Goal: Task Accomplishment & Management: Use online tool/utility

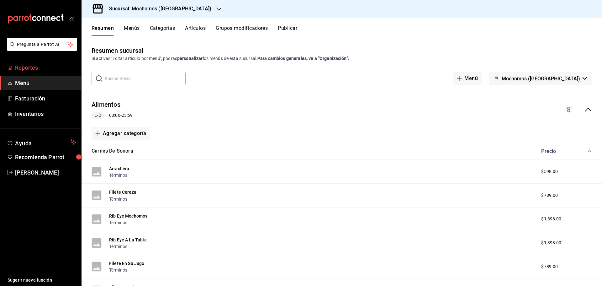
click at [39, 68] on span "Reportes" at bounding box center [45, 67] width 61 height 8
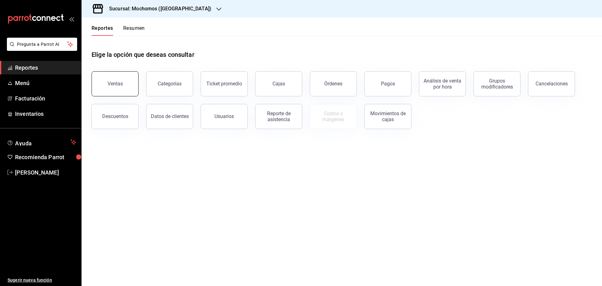
click at [121, 92] on button "Ventas" at bounding box center [115, 83] width 47 height 25
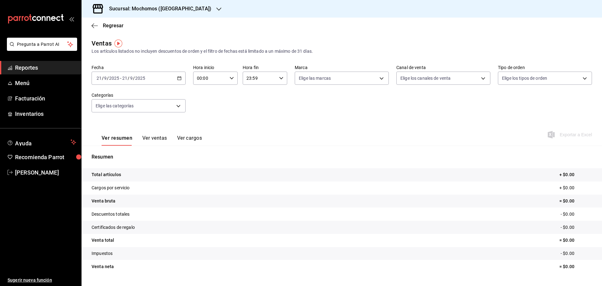
click at [183, 9] on div "Sucursal: Mochomos (Cancun)" at bounding box center [155, 9] width 137 height 18
click at [126, 41] on span "Mochomos (Cancun)" at bounding box center [122, 41] width 70 height 7
click at [177, 78] on icon "button" at bounding box center [179, 78] width 4 height 4
click at [111, 152] on span "Rango de fechas" at bounding box center [121, 153] width 49 height 7
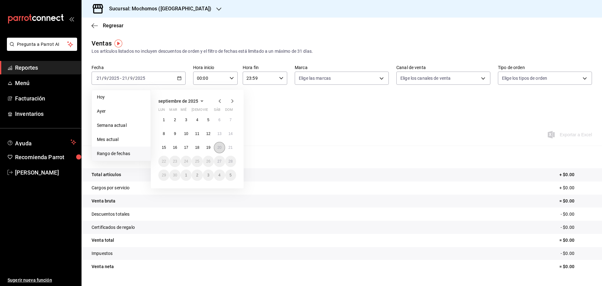
click at [218, 149] on abbr "20" at bounding box center [219, 147] width 4 height 4
click at [228, 150] on button "21" at bounding box center [230, 147] width 11 height 11
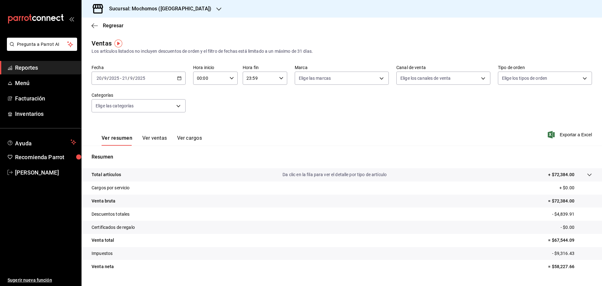
click at [229, 77] on icon "button" at bounding box center [231, 78] width 4 height 4
click at [204, 108] on span "05" at bounding box center [203, 106] width 12 height 5
type input "05:00"
click at [285, 77] on div at bounding box center [301, 143] width 602 height 286
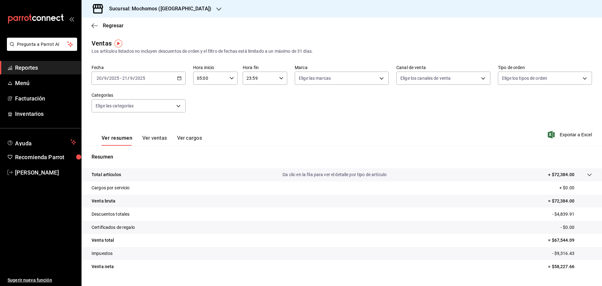
click at [280, 79] on icon "button" at bounding box center [281, 78] width 4 height 4
click at [276, 95] on span "00" at bounding box center [274, 94] width 12 height 5
click at [251, 107] on span "05" at bounding box center [252, 109] width 12 height 5
type input "05:00"
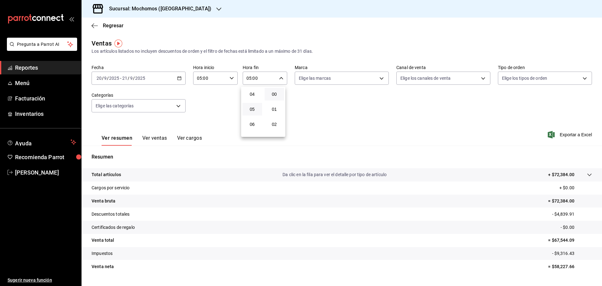
click at [344, 18] on div at bounding box center [301, 143] width 602 height 286
click at [484, 75] on body "Pregunta a Parrot AI Reportes Menú Facturación Inventarios Ayuda Recomienda Par…" at bounding box center [301, 143] width 602 height 286
click at [458, 39] on div at bounding box center [301, 143] width 602 height 286
click at [380, 83] on body "Pregunta a Parrot AI Reportes Menú Facturación Inventarios Ayuda Recomienda Par…" at bounding box center [301, 143] width 602 height 286
click at [393, 32] on div at bounding box center [301, 143] width 602 height 286
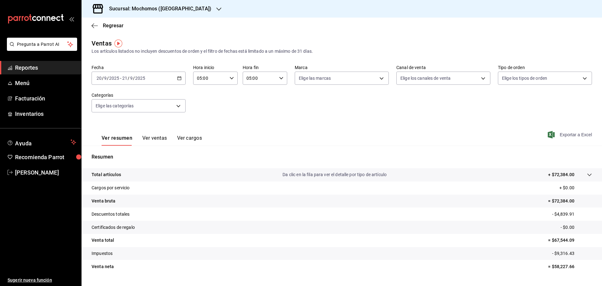
click at [576, 137] on span "Exportar a Excel" at bounding box center [570, 135] width 43 height 8
click at [216, 6] on div at bounding box center [218, 9] width 5 height 7
click at [120, 29] on div "Ryoshi ([GEOGRAPHIC_DATA])" at bounding box center [129, 27] width 84 height 7
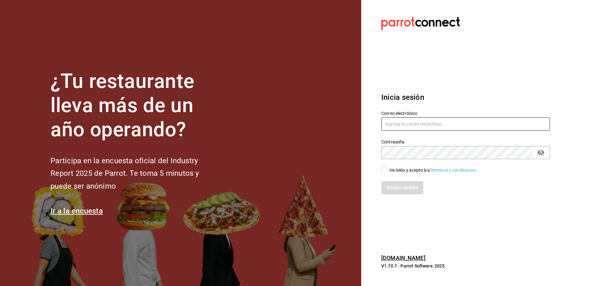
type input "diana.rivas@grupocosteno.com"
click at [383, 167] on label "He leído y acepto los Términos y condiciones." at bounding box center [429, 170] width 96 height 7
click at [383, 167] on input "He leído y acepto los Términos y condiciones." at bounding box center [384, 170] width 6 height 6
checkbox input "true"
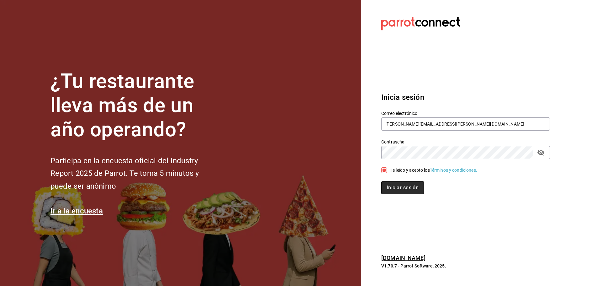
click at [391, 185] on button "Iniciar sesión" at bounding box center [402, 187] width 43 height 13
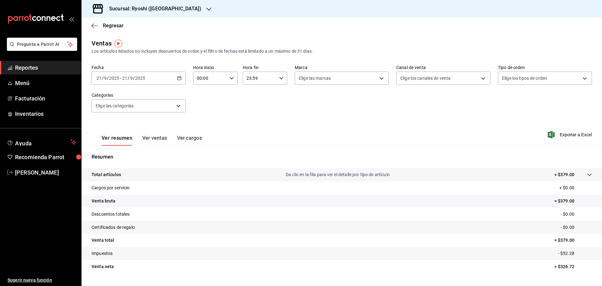
click at [179, 75] on div "[DATE] [DATE] - [DATE] [DATE]" at bounding box center [139, 77] width 94 height 13
click at [124, 153] on span "Rango de fechas" at bounding box center [121, 153] width 49 height 7
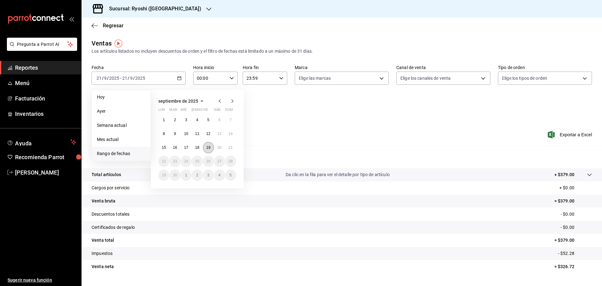
click at [213, 149] on button "19" at bounding box center [208, 147] width 11 height 11
click at [217, 147] on button "20" at bounding box center [219, 147] width 11 height 11
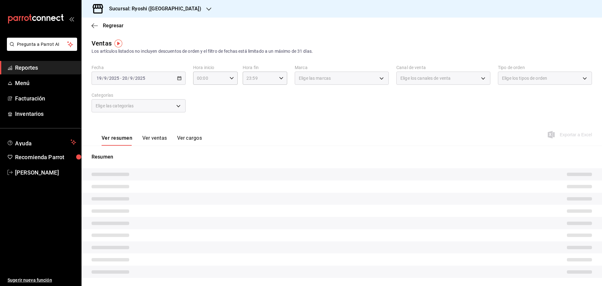
click at [180, 81] on div "[DATE] [DATE] - [DATE] [DATE]" at bounding box center [139, 77] width 94 height 13
click at [181, 79] on div "[DATE] [DATE] - [DATE] [DATE]" at bounding box center [139, 77] width 94 height 13
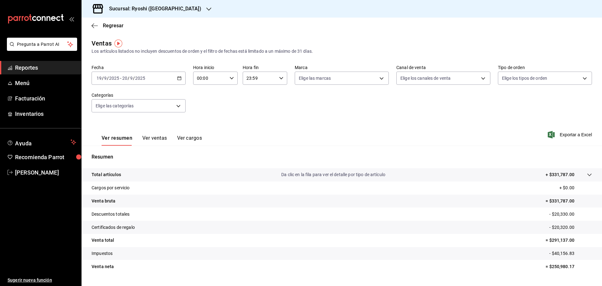
click at [181, 79] on div "[DATE] [DATE] - [DATE] [DATE]" at bounding box center [139, 77] width 94 height 13
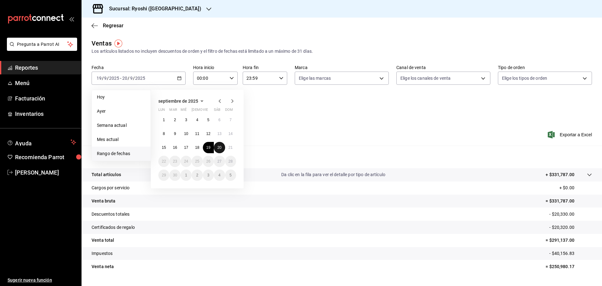
click at [216, 148] on button "20" at bounding box center [219, 147] width 11 height 11
click at [234, 148] on button "21" at bounding box center [230, 147] width 11 height 11
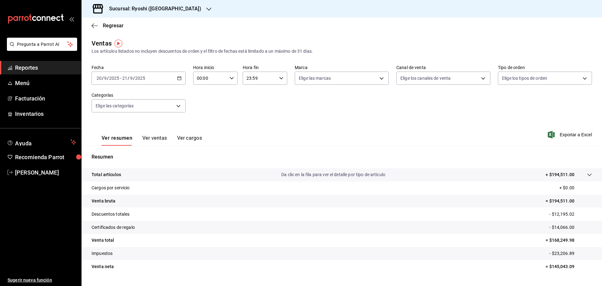
click at [234, 78] on div "00:00 Hora inicio" at bounding box center [215, 77] width 45 height 13
click at [207, 105] on span "05" at bounding box center [203, 106] width 12 height 5
type input "05:00"
click at [280, 75] on div at bounding box center [301, 143] width 602 height 286
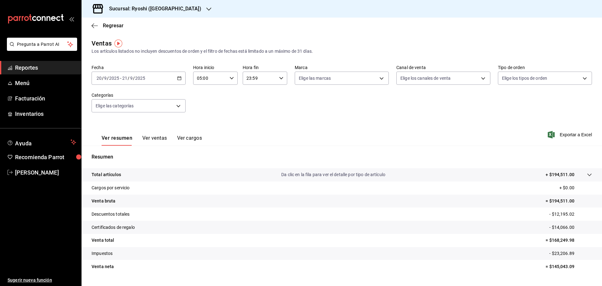
click at [280, 77] on icon "button" at bounding box center [281, 78] width 4 height 4
click at [279, 91] on button "00" at bounding box center [275, 94] width 20 height 13
click at [252, 107] on span "05" at bounding box center [252, 106] width 12 height 5
type input "05:00"
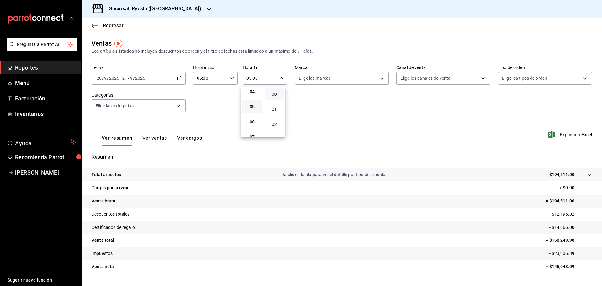
click at [319, 31] on div at bounding box center [301, 143] width 602 height 286
click at [379, 79] on body "Pregunta a Parrot AI Reportes Menú Facturación Inventarios Ayuda Recomienda Par…" at bounding box center [301, 143] width 602 height 286
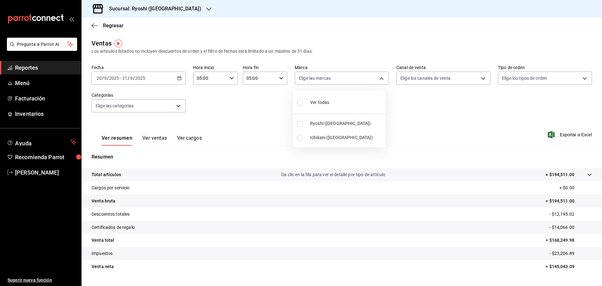
click at [299, 122] on input "checkbox" at bounding box center [300, 124] width 6 height 6
checkbox input "true"
type input "26ca50e5-a845-484f-a54e-8a4432b79f59"
click at [403, 23] on div at bounding box center [301, 143] width 602 height 286
click at [568, 133] on span "Exportar a Excel" at bounding box center [570, 135] width 43 height 8
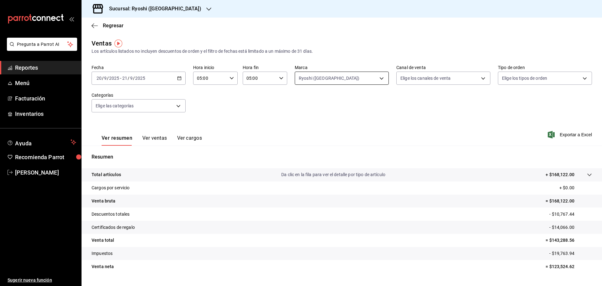
click at [375, 80] on body "Pregunta a Parrot AI Reportes Menú Facturación Inventarios Ayuda Recomienda Par…" at bounding box center [301, 143] width 602 height 286
click at [302, 138] on input "checkbox" at bounding box center [300, 138] width 6 height 6
checkbox input "true"
type input "26ca50e5-a845-484f-a54e-8a4432b79f59,e80bf875-3c9c-4ad9-8c6a-14c8262011fc"
checkbox input "true"
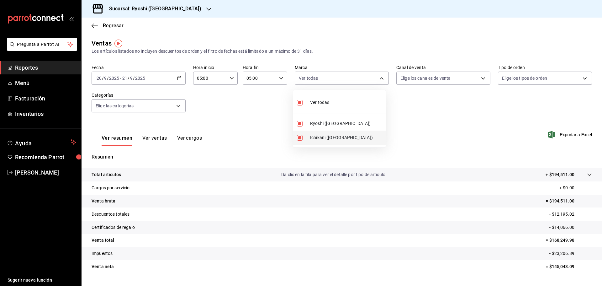
click at [301, 138] on input "checkbox" at bounding box center [300, 138] width 6 height 6
checkbox input "false"
type input "26ca50e5-a845-484f-a54e-8a4432b79f59"
checkbox input "false"
click at [418, 128] on div at bounding box center [301, 143] width 602 height 286
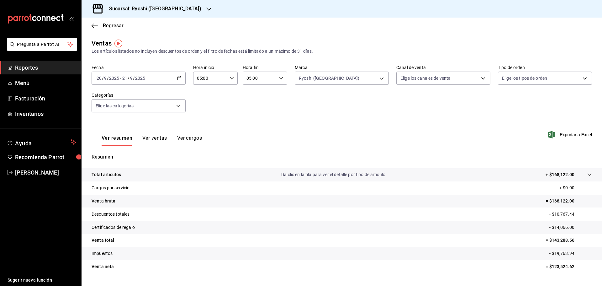
click at [248, 116] on div "Fecha [DATE] [DATE] - [DATE] [DATE] Hora inicio 05:00 Hora inicio Hora fin 05:0…" at bounding box center [342, 92] width 500 height 55
click at [382, 77] on body "Pregunta a Parrot AI Reportes Menú Facturación Inventarios Ayuda Recomienda Par…" at bounding box center [301, 143] width 602 height 286
click at [300, 139] on input "checkbox" at bounding box center [300, 138] width 6 height 6
checkbox input "true"
type input "26ca50e5-a845-484f-a54e-8a4432b79f59,e80bf875-3c9c-4ad9-8c6a-14c8262011fc"
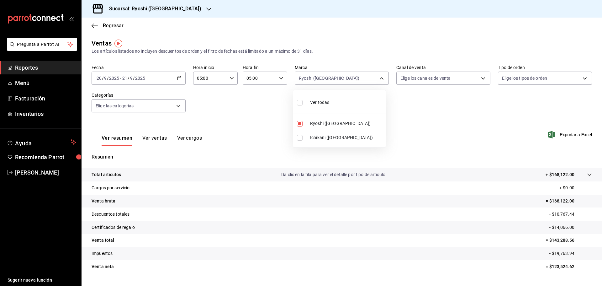
checkbox input "true"
click at [299, 124] on input "checkbox" at bounding box center [300, 124] width 6 height 6
checkbox input "false"
type input "e80bf875-3c9c-4ad9-8c6a-14c8262011fc"
checkbox input "false"
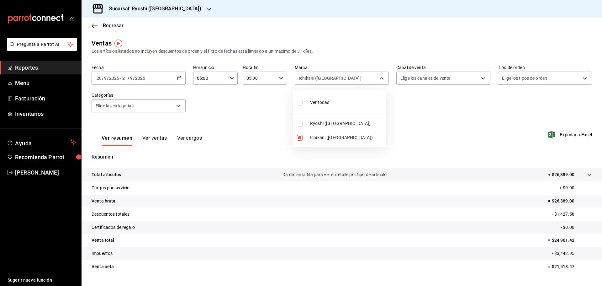
click at [579, 134] on div at bounding box center [301, 143] width 602 height 286
click at [339, 95] on div "Fecha [DATE] [DATE] - [DATE] [DATE] Hora inicio 05:00 Hora inicio Hora fin 05:0…" at bounding box center [342, 92] width 500 height 55
click at [563, 132] on span "Exportar a Excel" at bounding box center [570, 135] width 43 height 8
